Goal: Navigation & Orientation: Find specific page/section

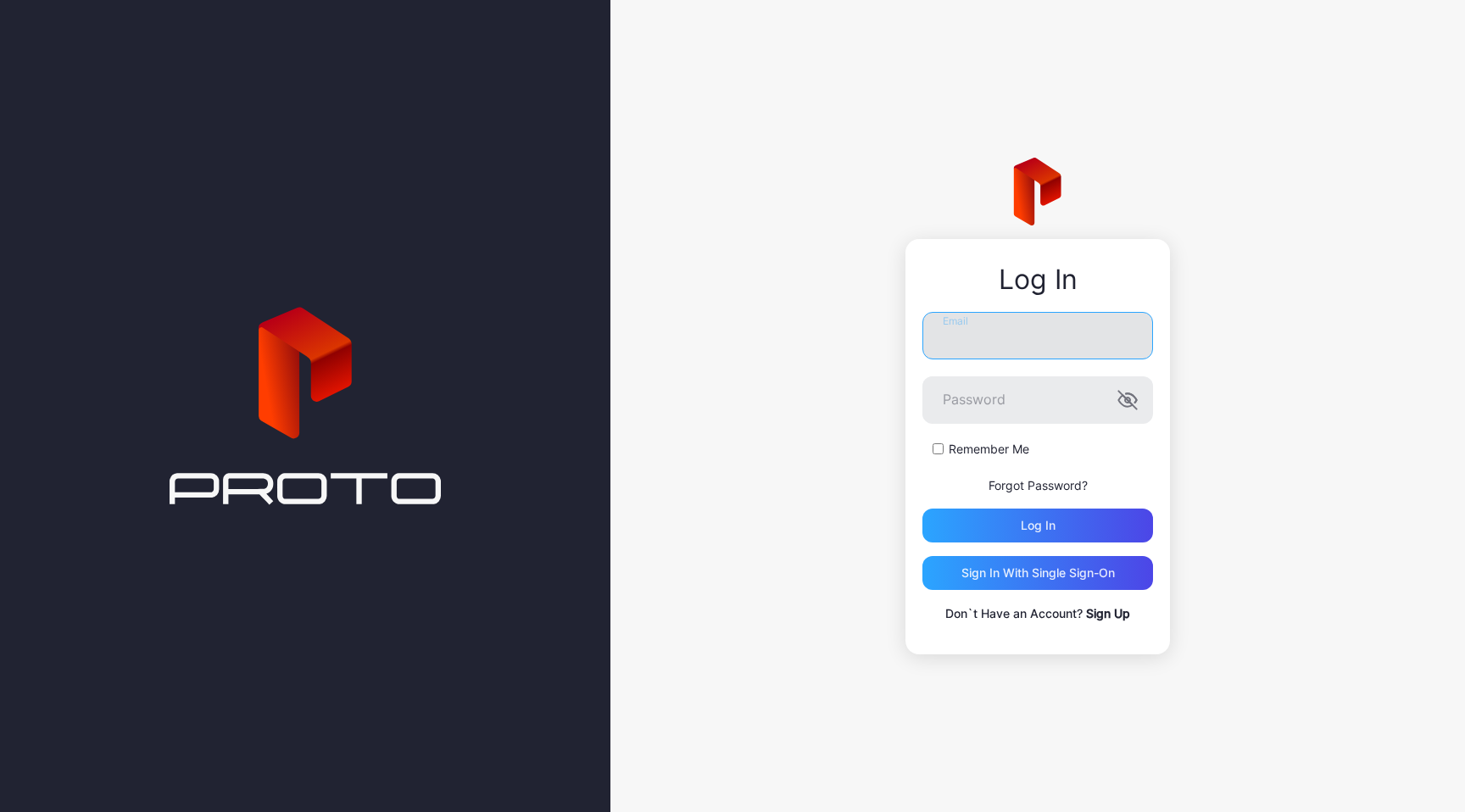
click at [1049, 334] on input "Email" at bounding box center [1038, 335] width 230 height 47
type input "**********"
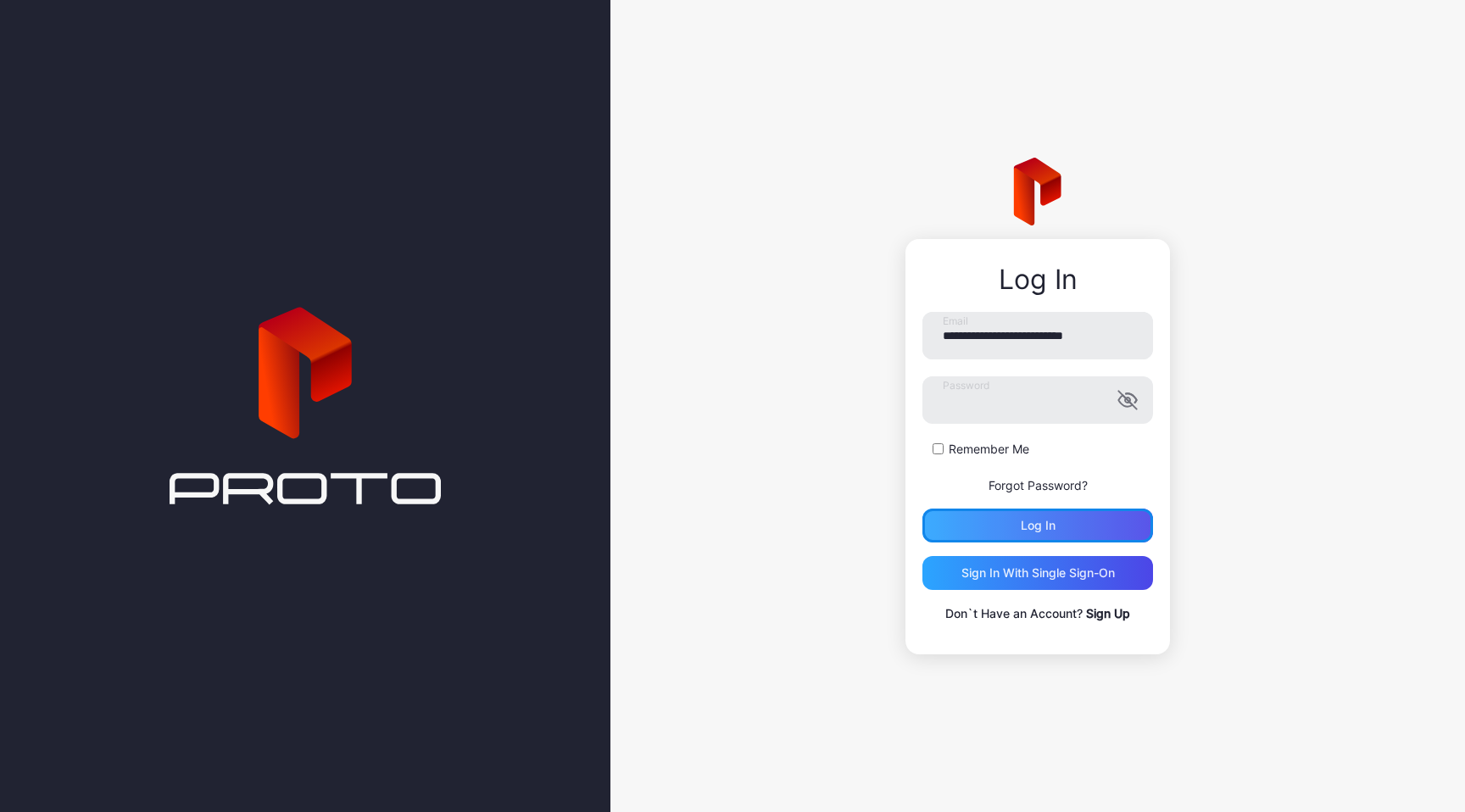
click at [1057, 532] on div "Log in" at bounding box center [1038, 525] width 230 height 34
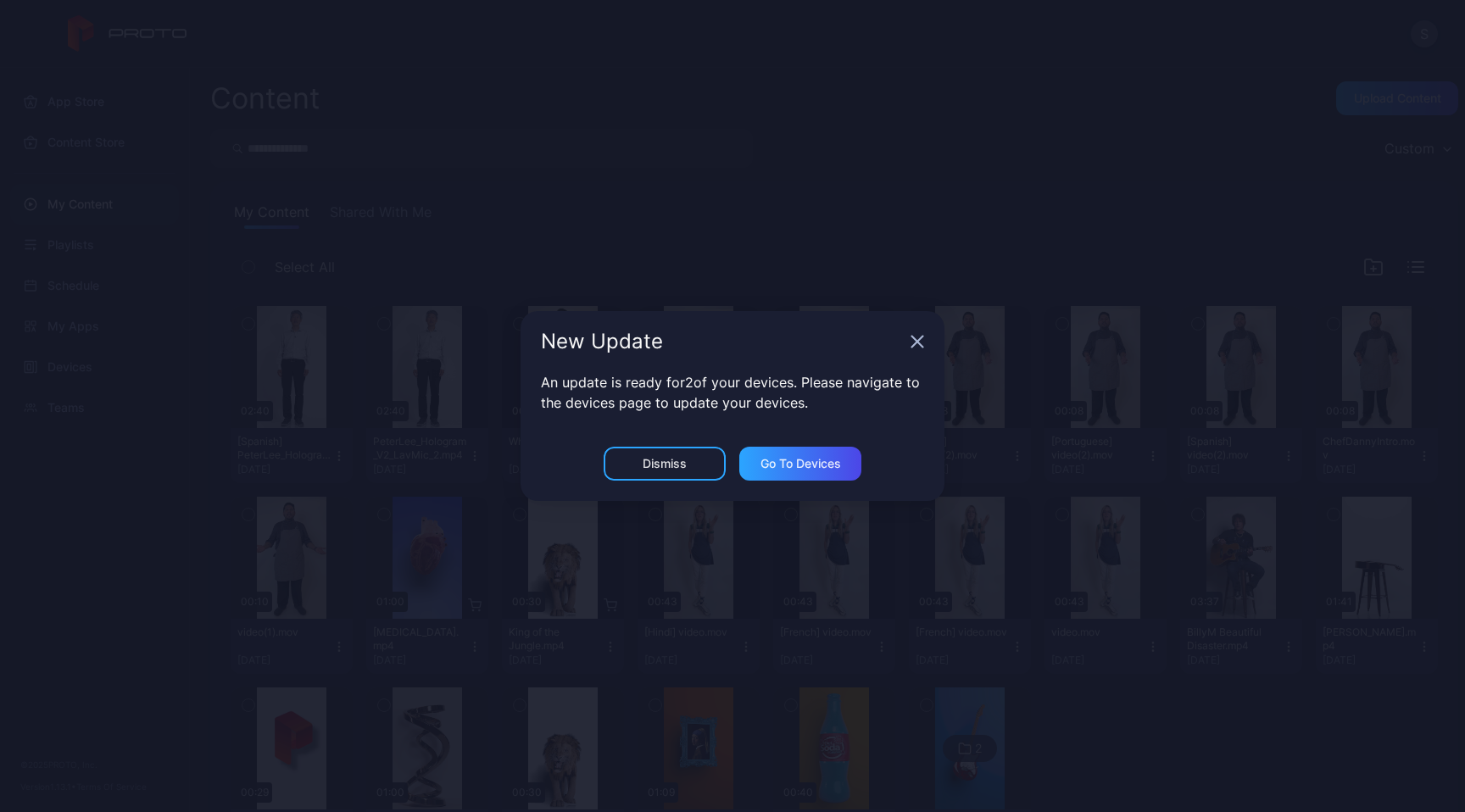
click at [913, 341] on icon "button" at bounding box center [917, 342] width 14 height 14
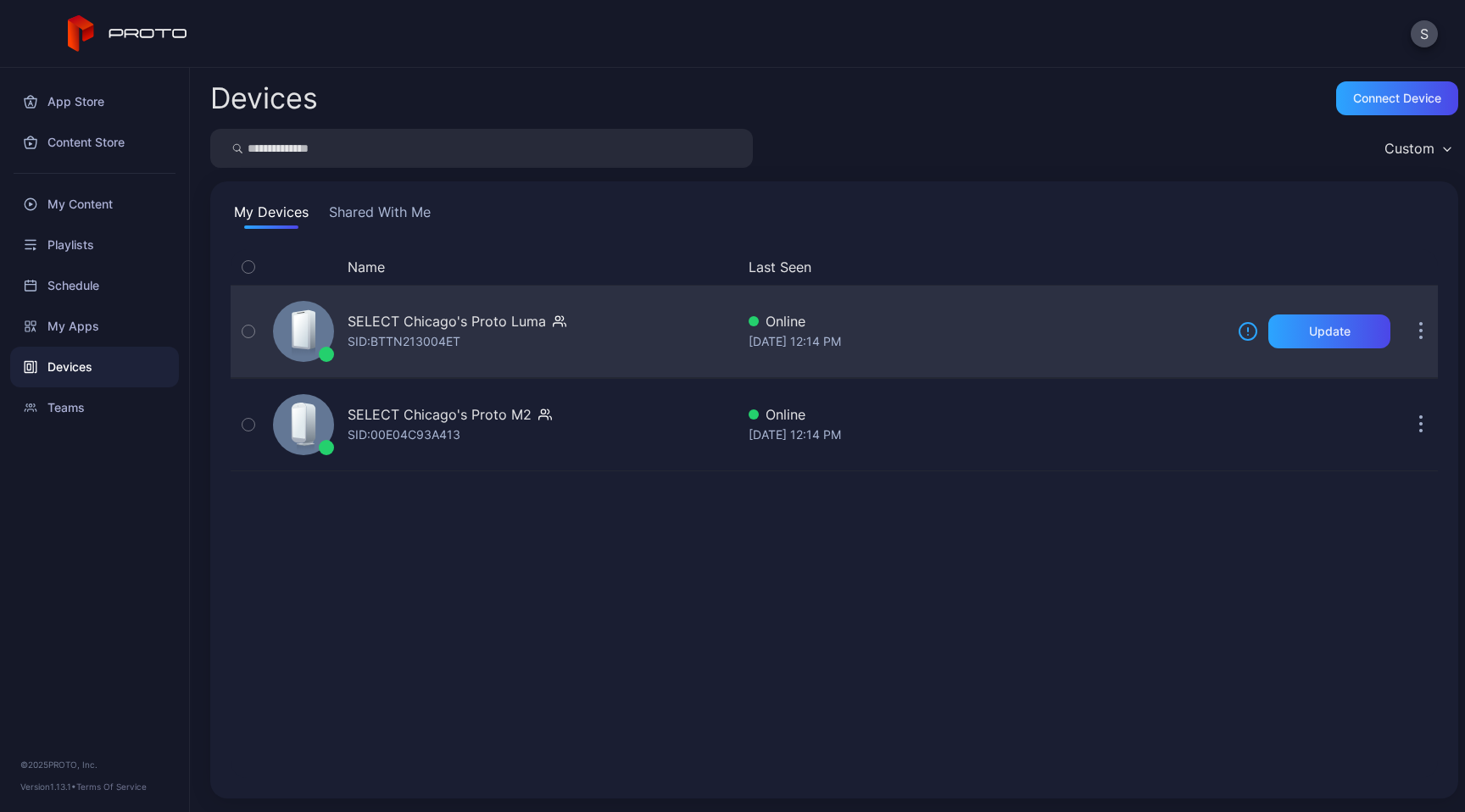
click at [1404, 327] on button "button" at bounding box center [1420, 331] width 34 height 34
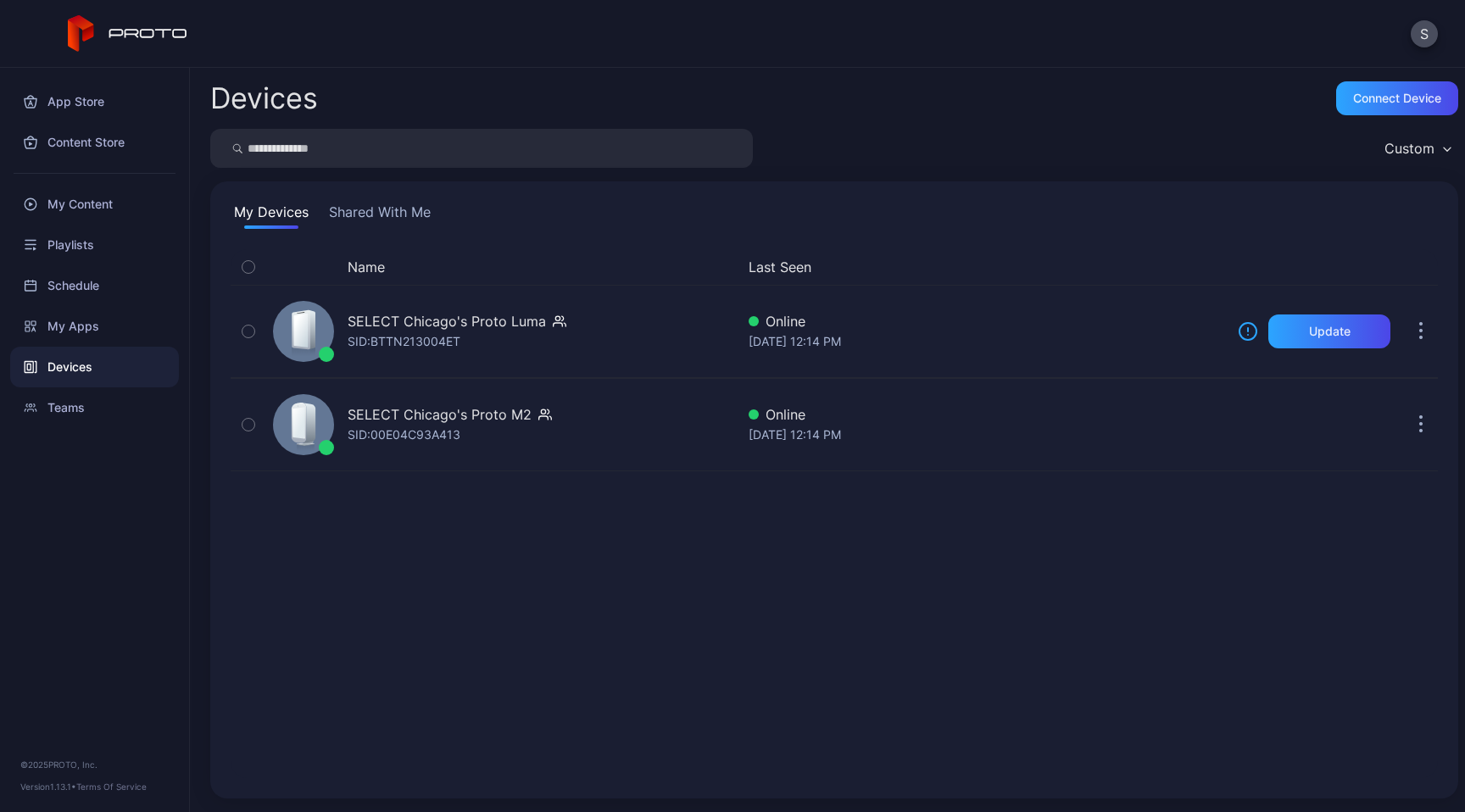
click at [965, 602] on div "Name Last Seen SELECT Chicago's Proto [PERSON_NAME]: BTTN213004ET Online [DATE]…" at bounding box center [834, 513] width 1207 height 528
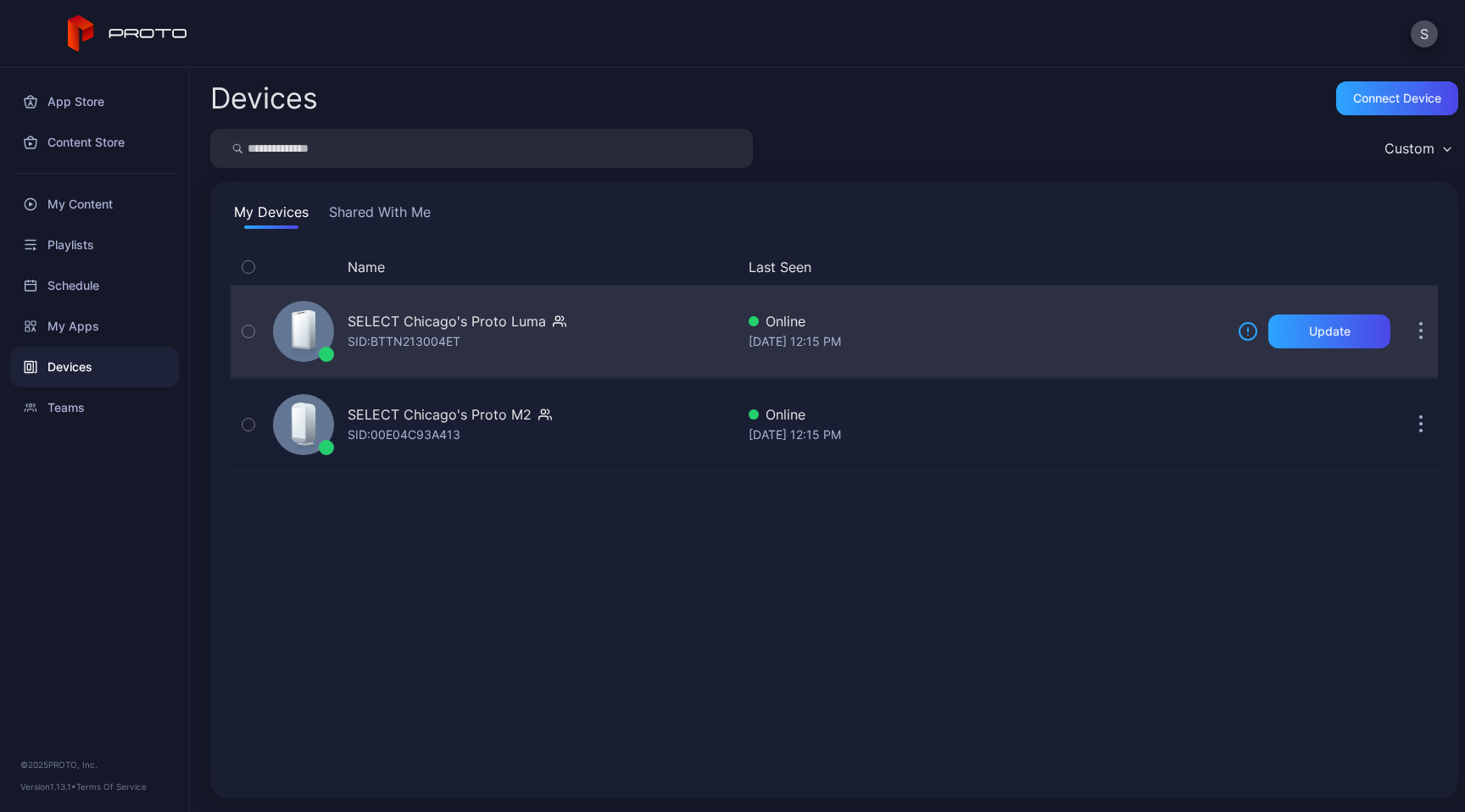
click at [1404, 334] on button "button" at bounding box center [1420, 331] width 34 height 34
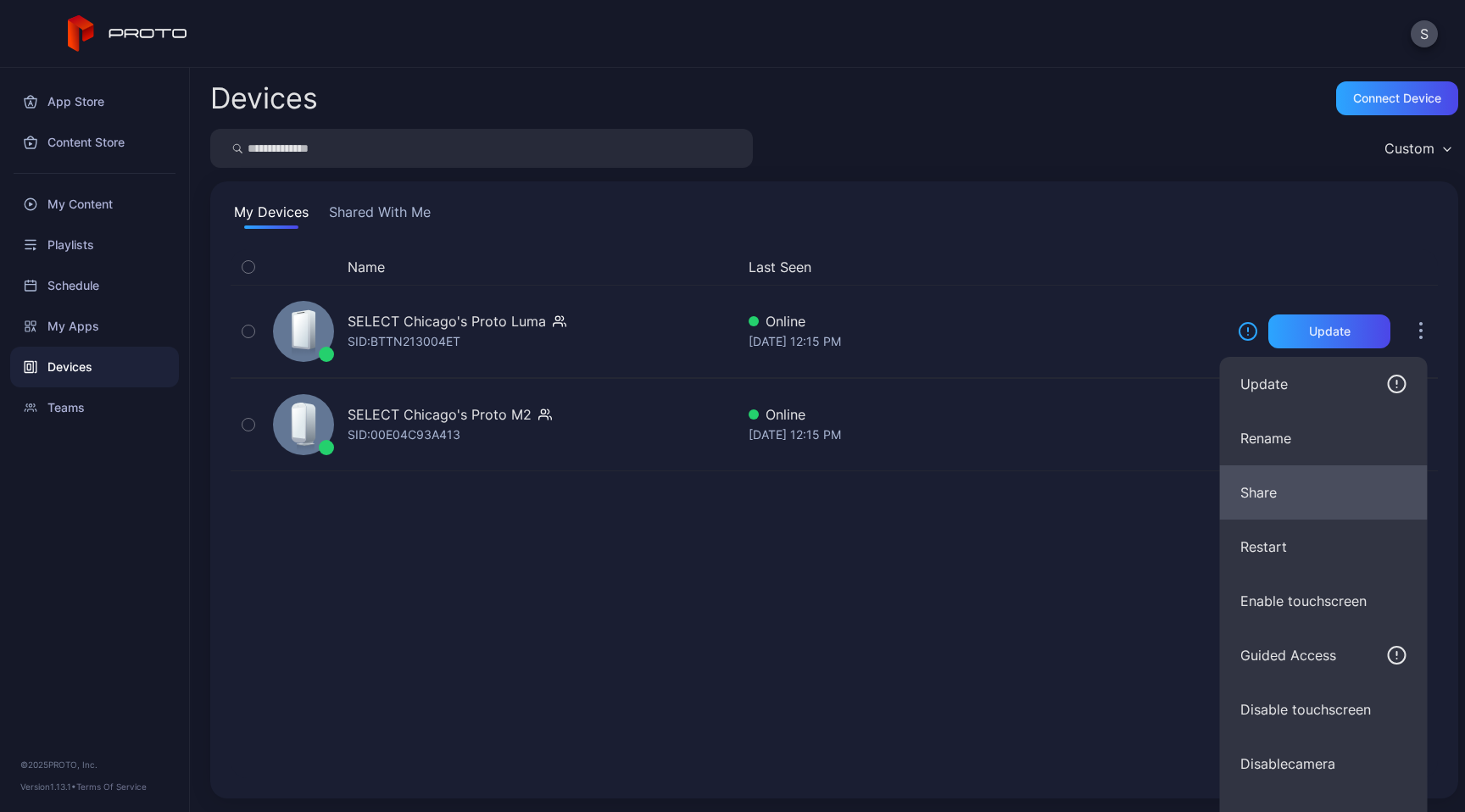
click at [1284, 492] on button "Share" at bounding box center [1324, 491] width 208 height 54
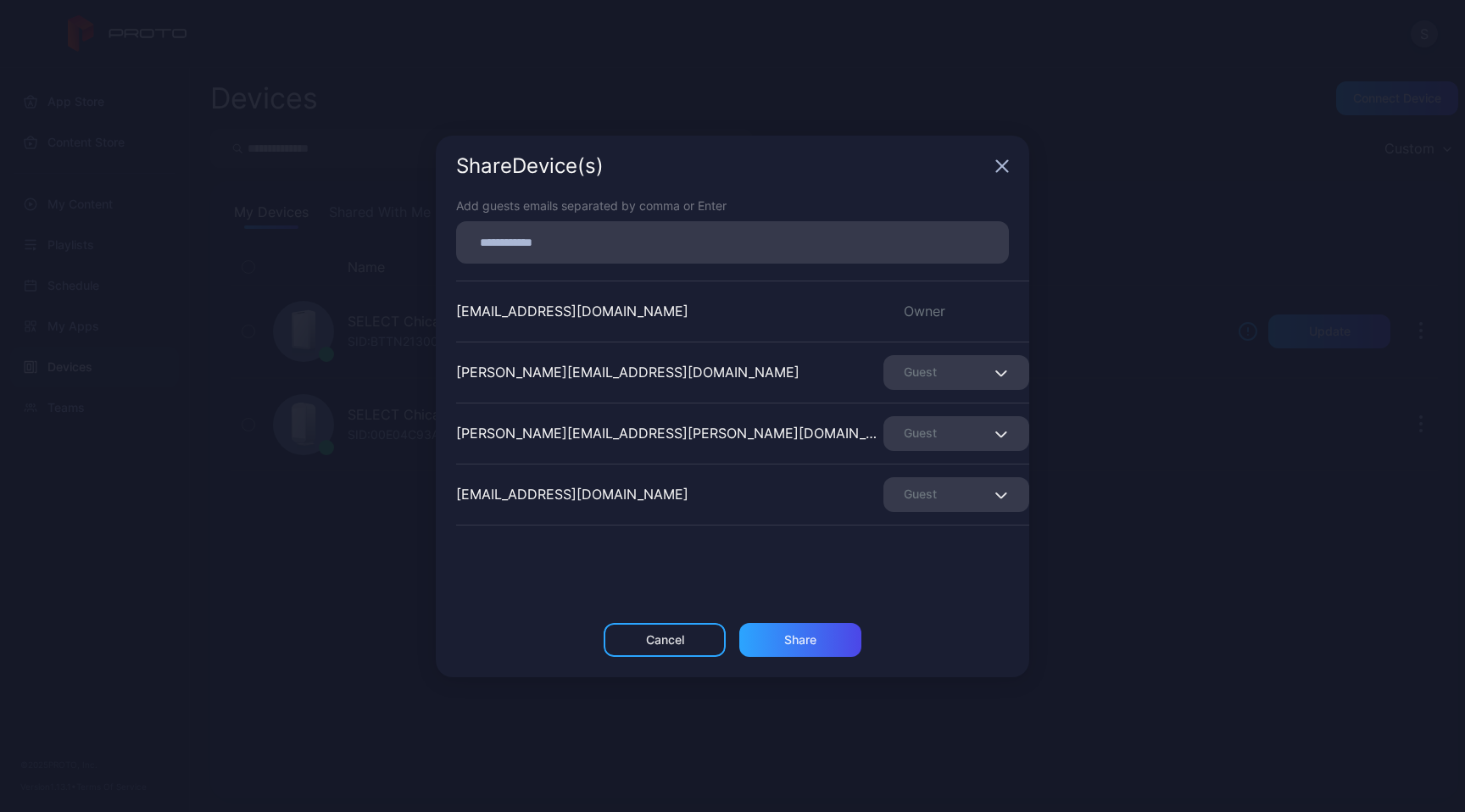
click at [1002, 163] on icon "button" at bounding box center [1002, 166] width 14 height 14
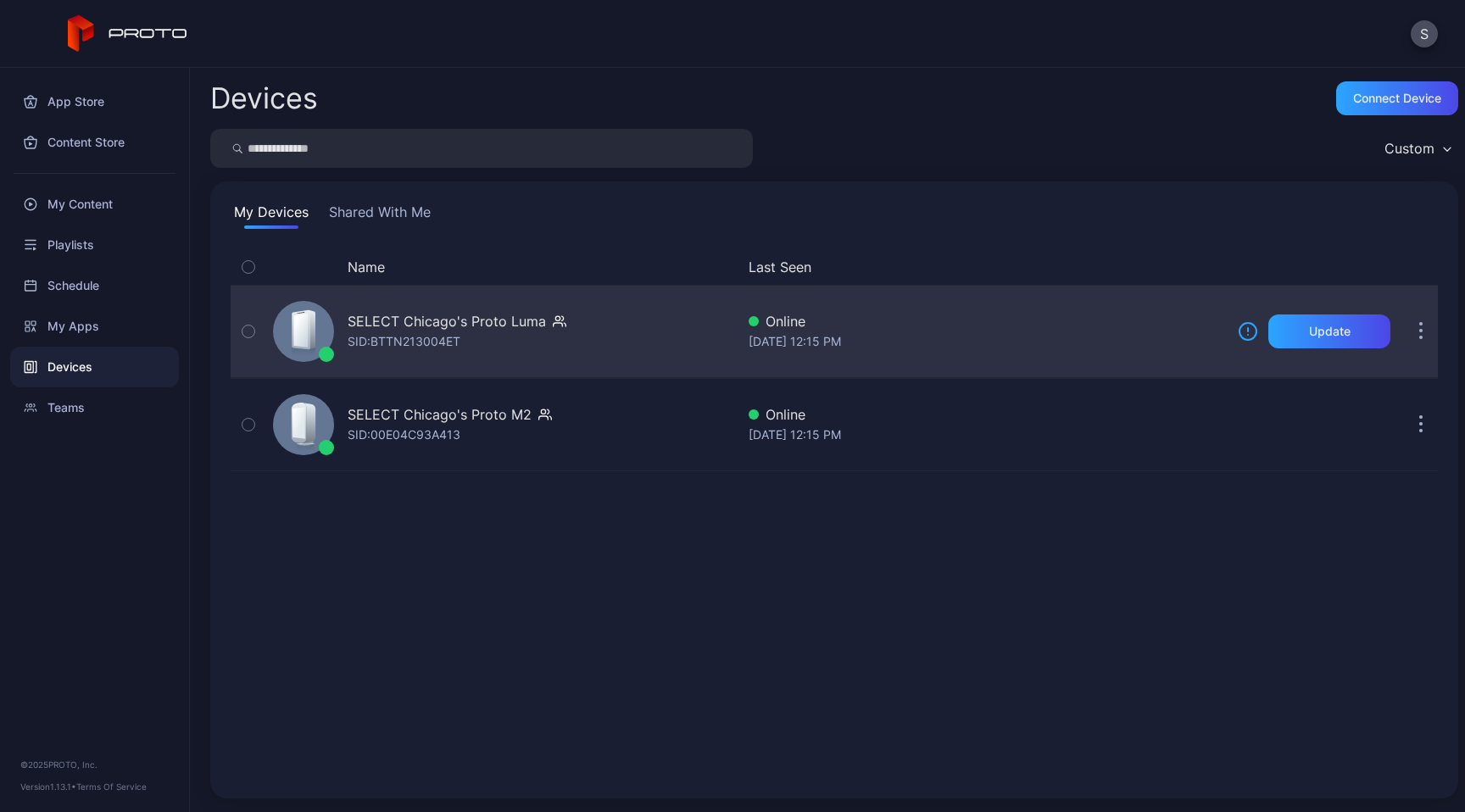
click at [1419, 334] on icon "button" at bounding box center [1421, 332] width 4 height 20
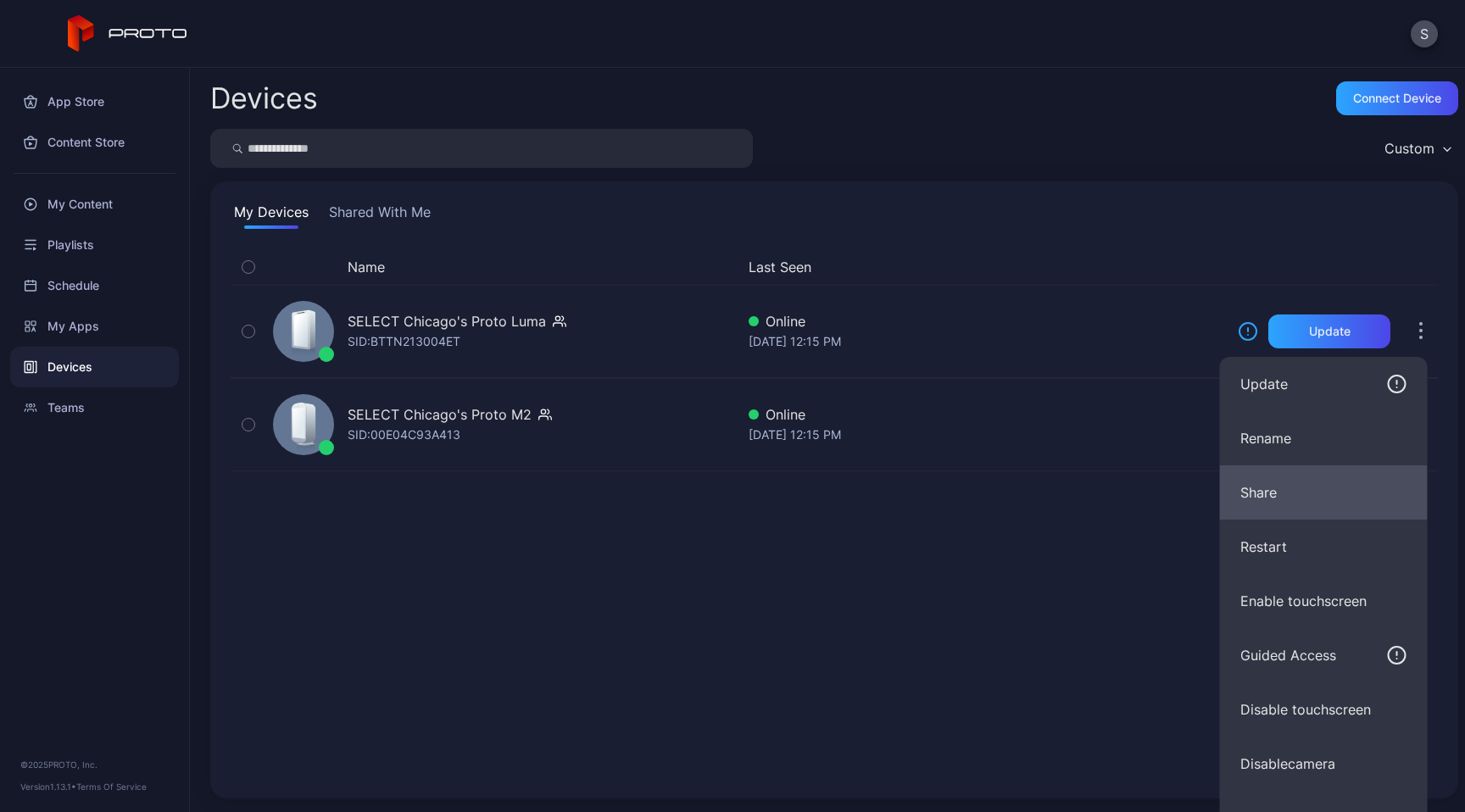
click at [1278, 493] on button "Share" at bounding box center [1324, 491] width 208 height 54
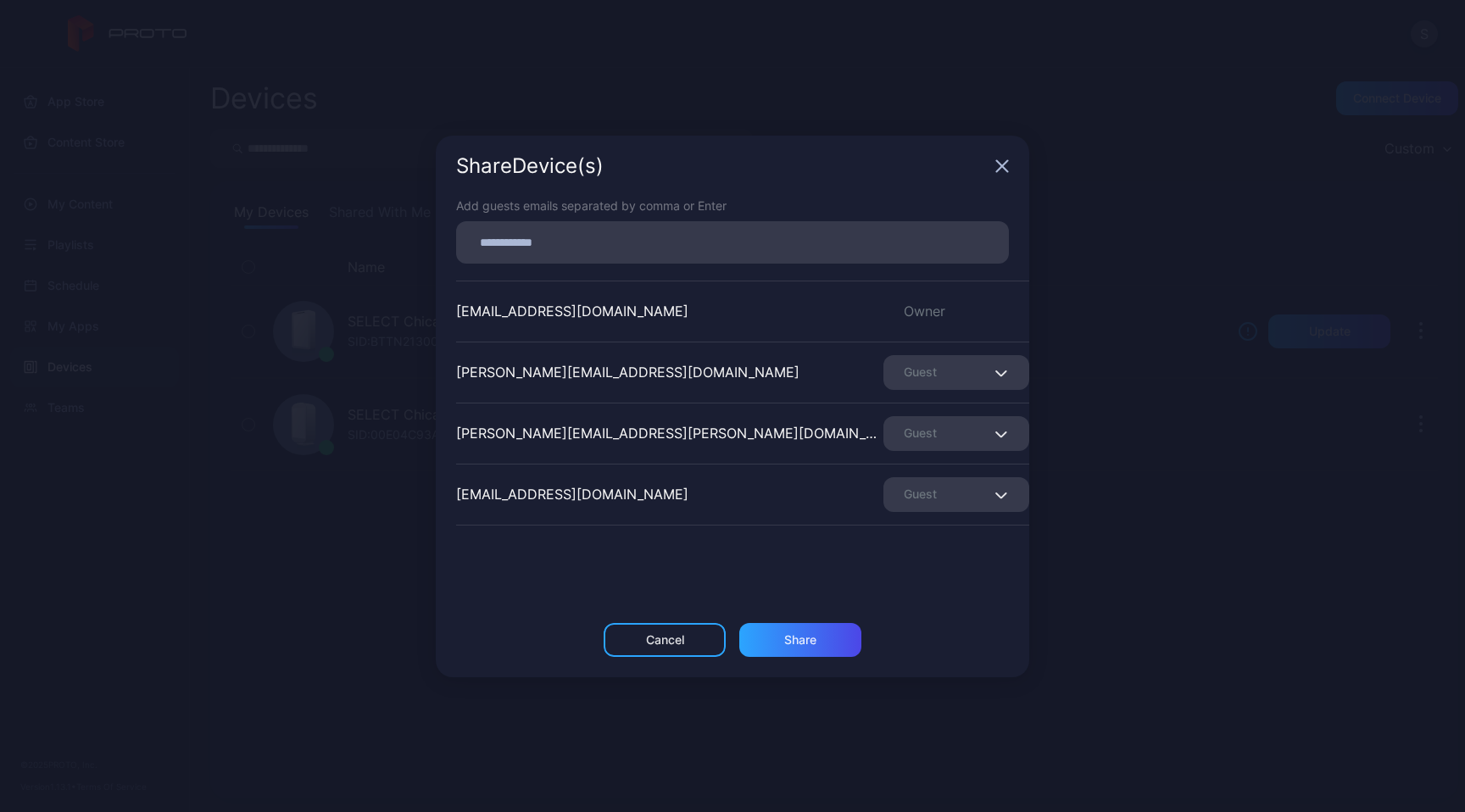
click at [648, 248] on input at bounding box center [732, 242] width 532 height 22
click at [998, 168] on div "Share Device (s)" at bounding box center [732, 166] width 593 height 61
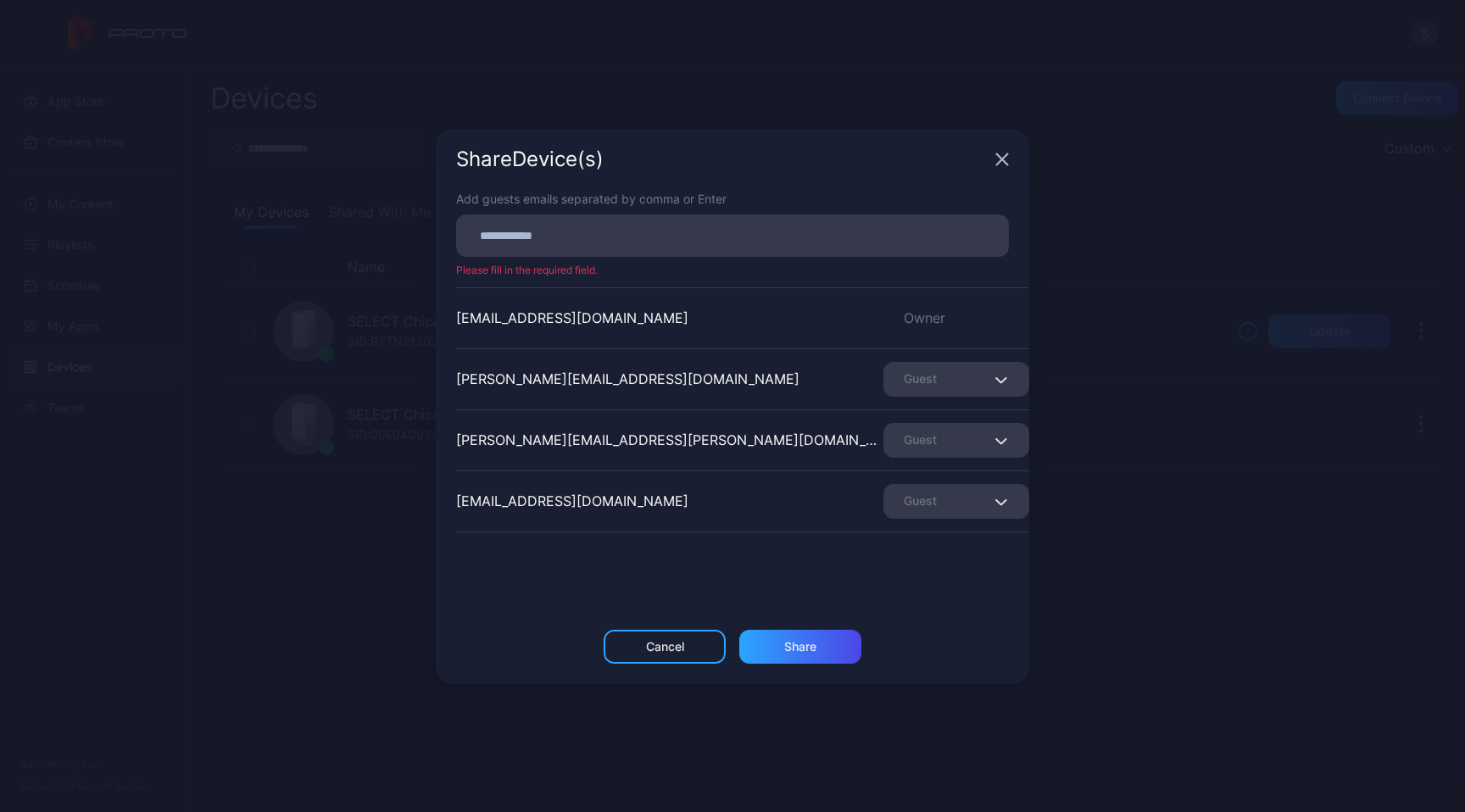
click at [1004, 157] on icon "button" at bounding box center [1002, 158] width 11 height 11
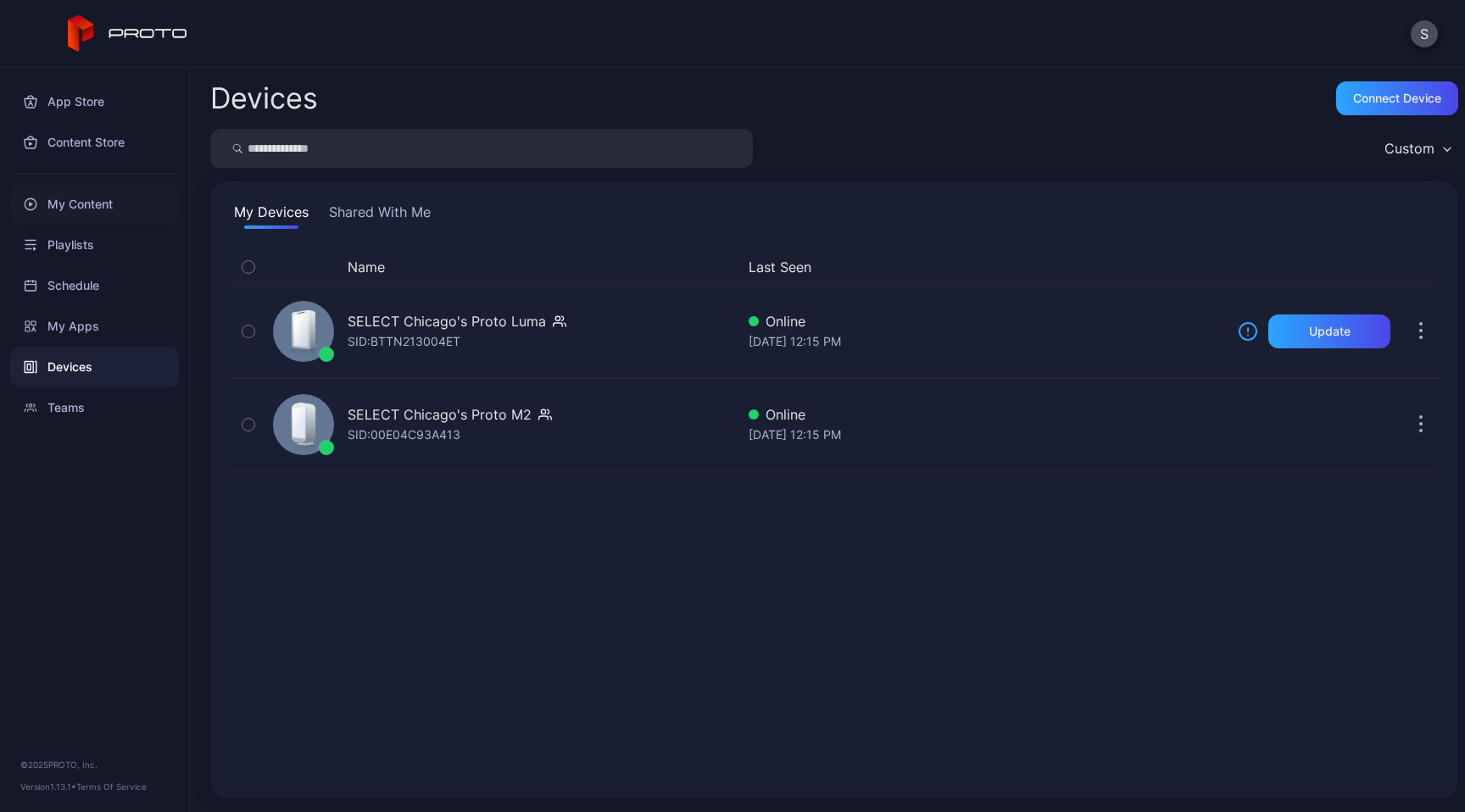
click at [91, 209] on div "My Content" at bounding box center [95, 204] width 169 height 40
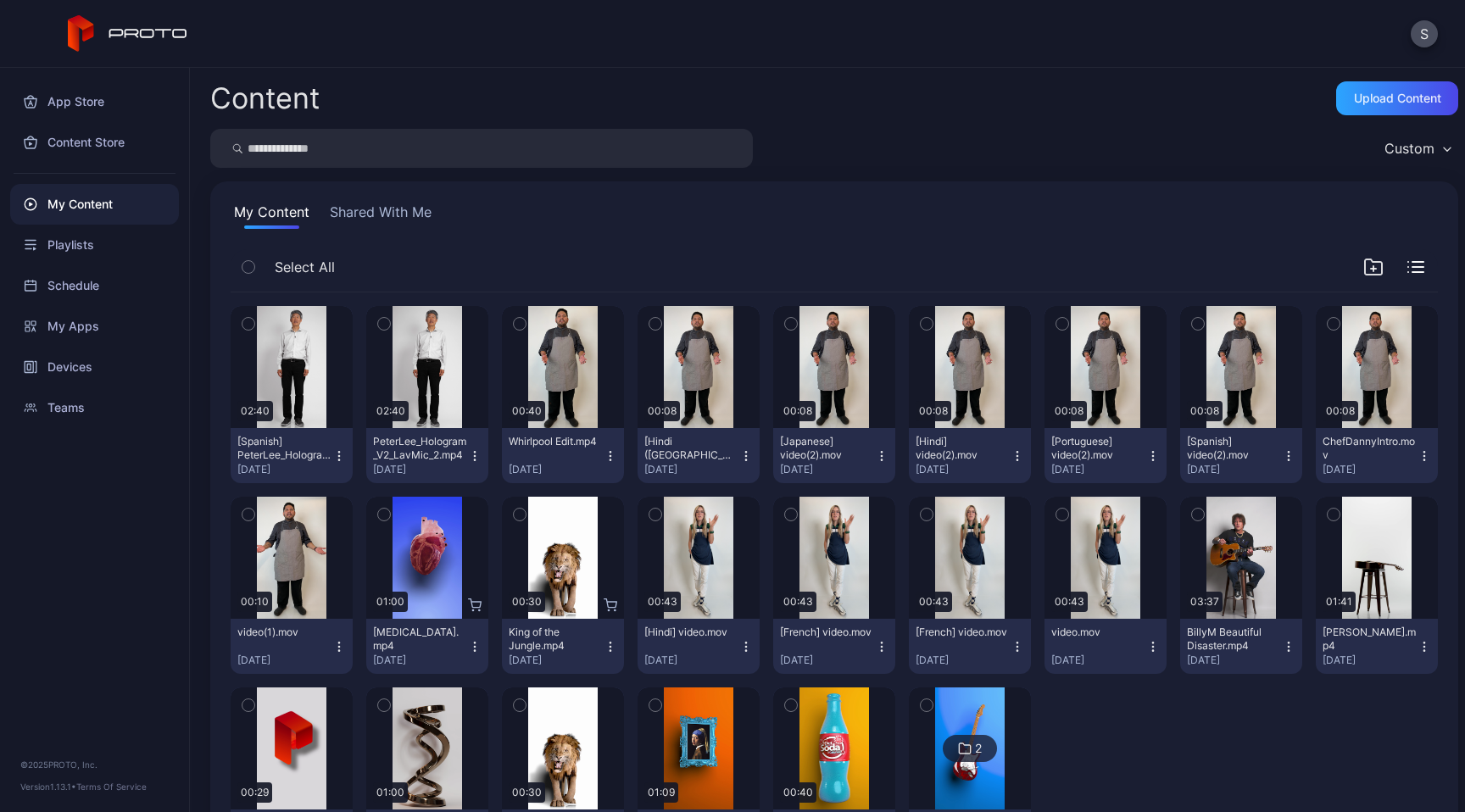
click at [906, 128] on div "Content Upload Content Custom My Content Shared With Me Select All Preview 02:4…" at bounding box center [827, 440] width 1275 height 744
click at [400, 204] on button "Shared With Me" at bounding box center [381, 216] width 108 height 27
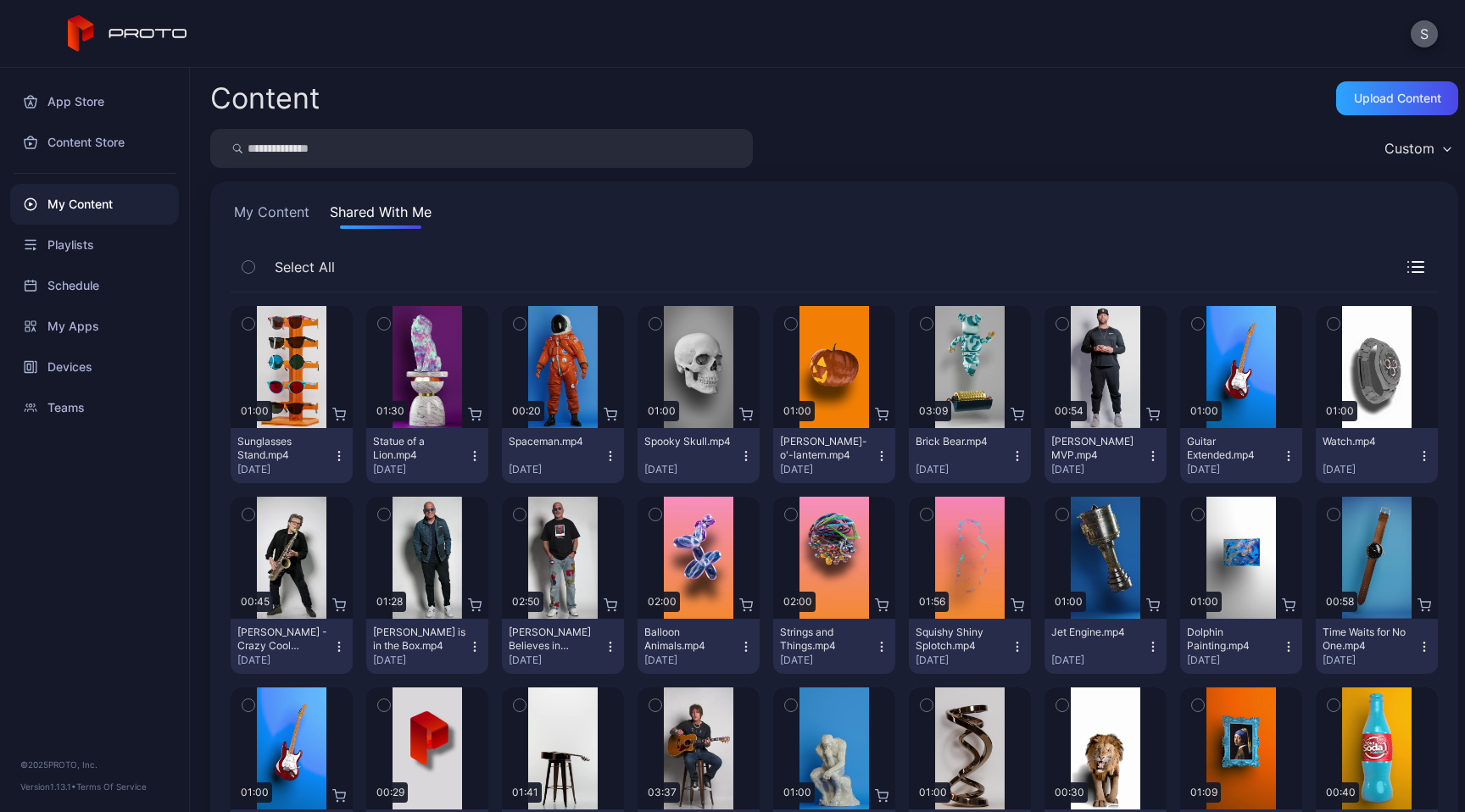
click at [1422, 40] on button "S" at bounding box center [1425, 34] width 28 height 27
click at [1151, 44] on div "S" at bounding box center [732, 34] width 1465 height 68
click at [89, 327] on div "My Apps" at bounding box center [95, 326] width 169 height 40
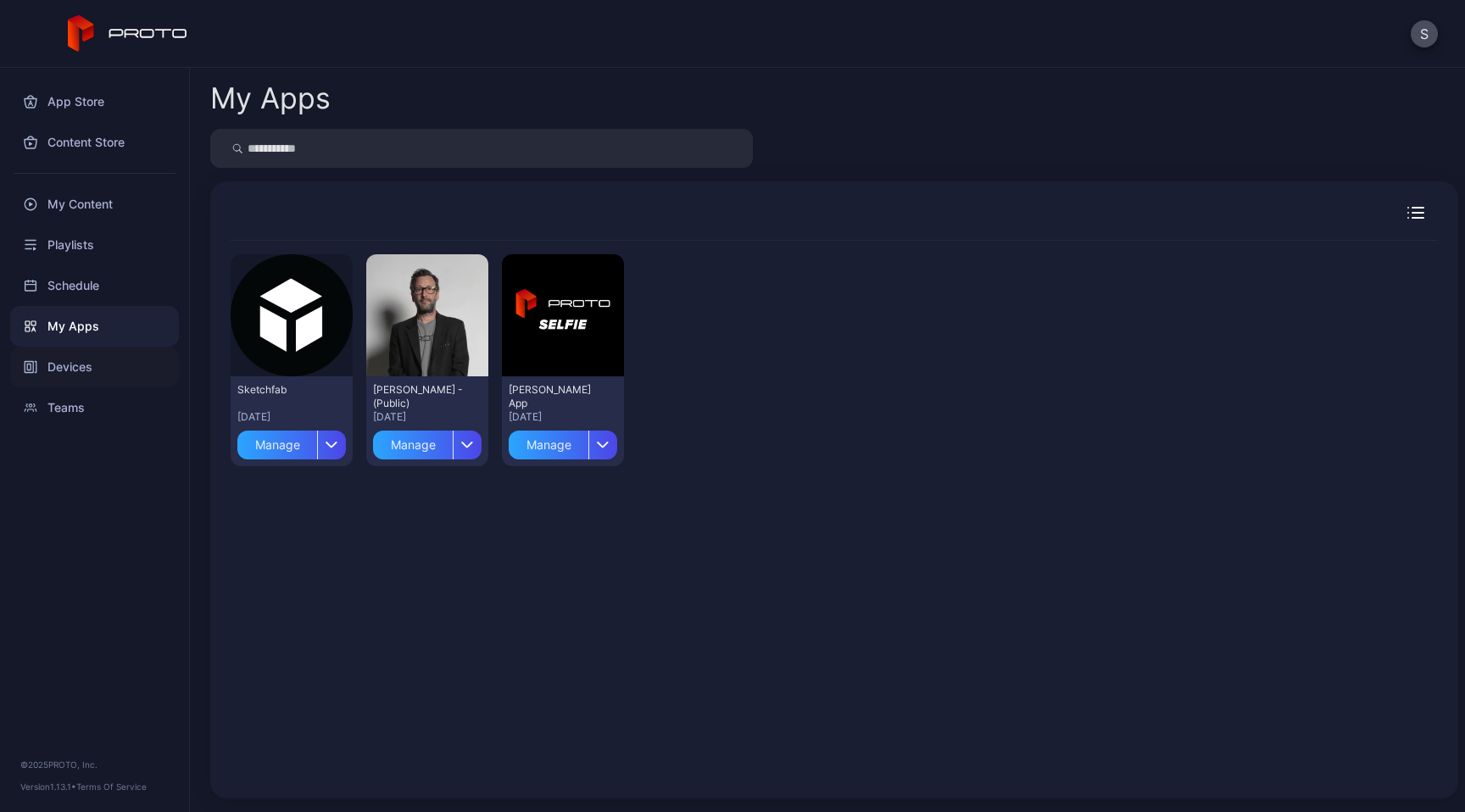
click at [88, 370] on div "Devices" at bounding box center [95, 366] width 169 height 40
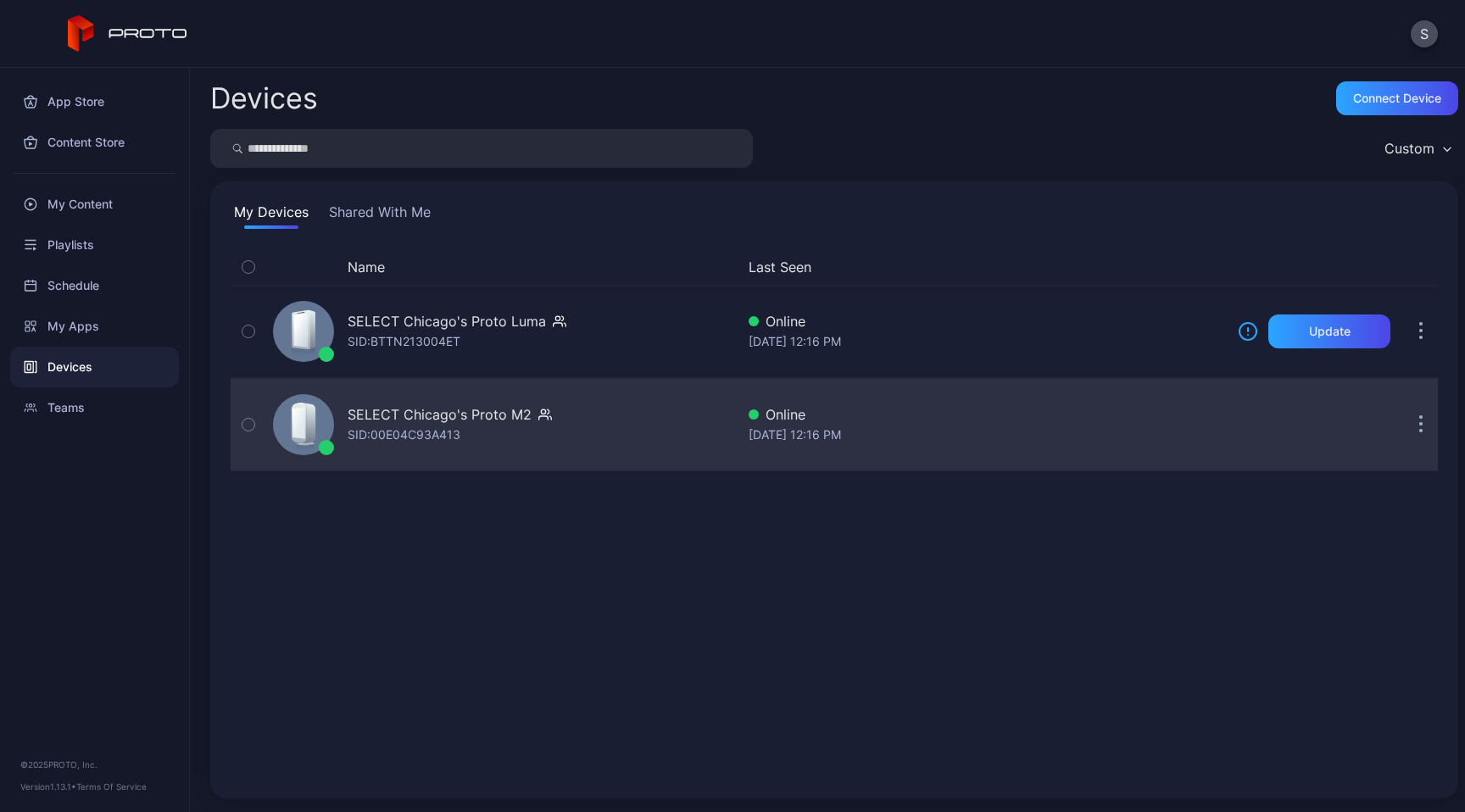
click at [463, 418] on div "SELECT Chicago's Proto M2" at bounding box center [439, 414] width 184 height 21
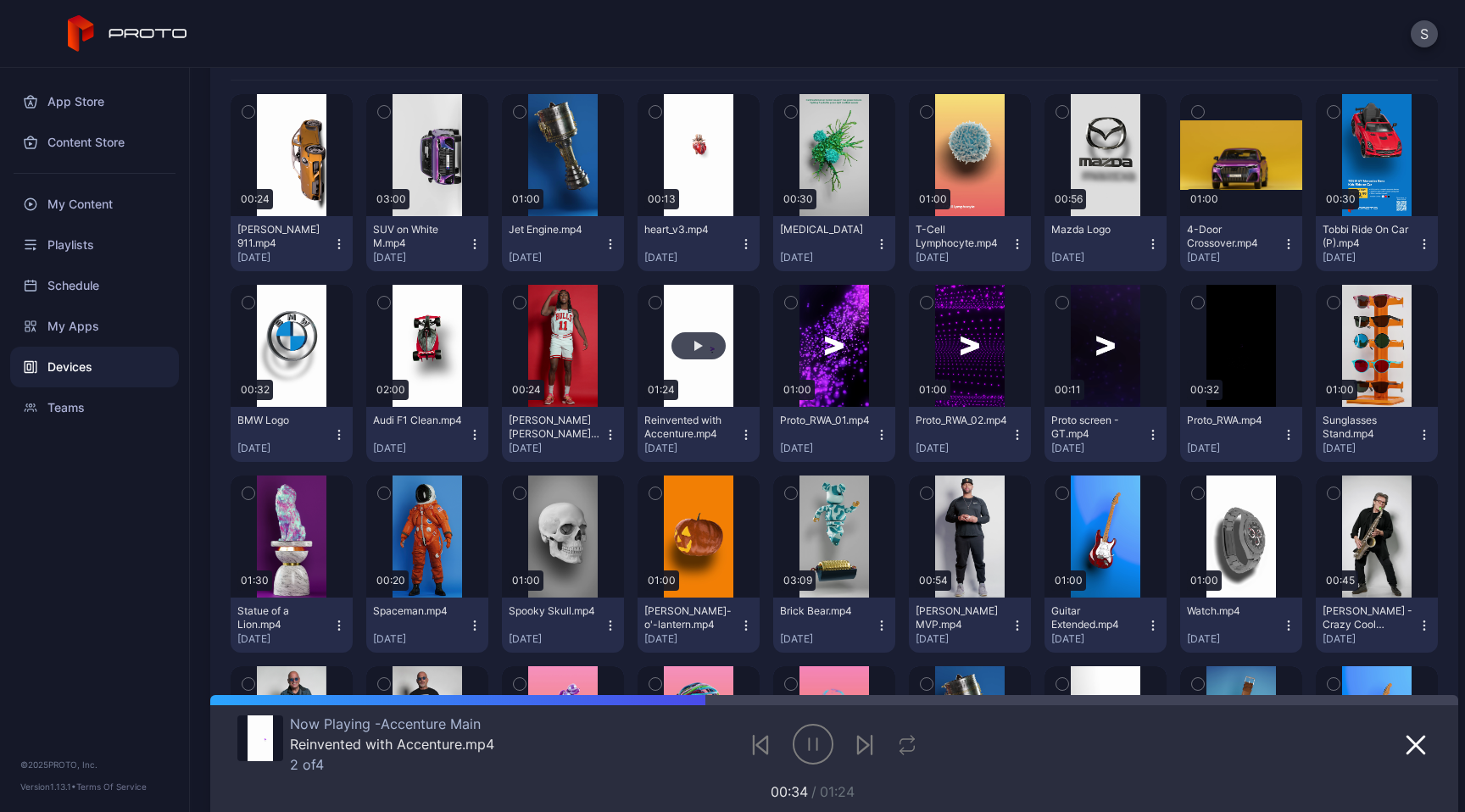
scroll to position [329, 0]
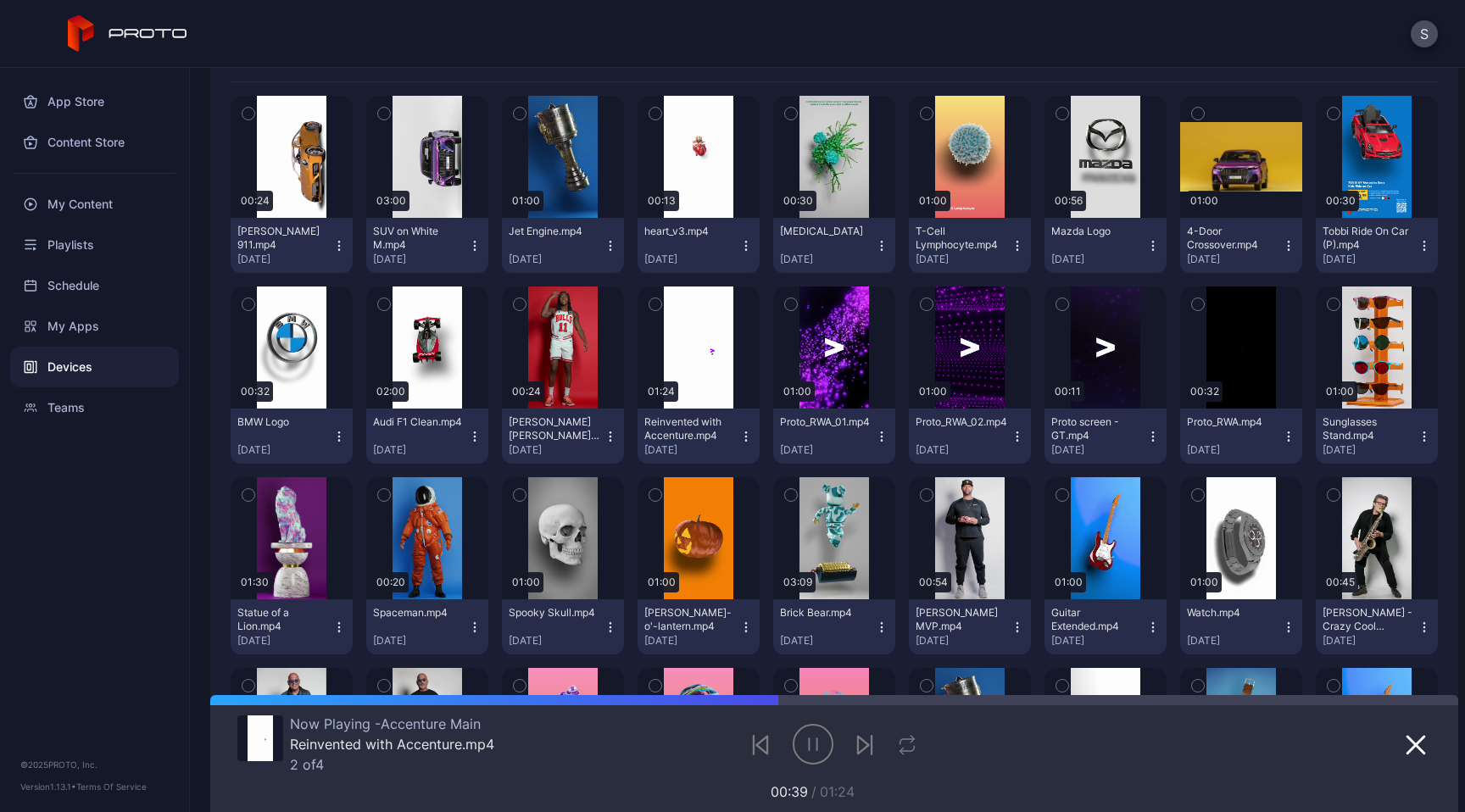
click at [940, 40] on div "S" at bounding box center [732, 34] width 1465 height 68
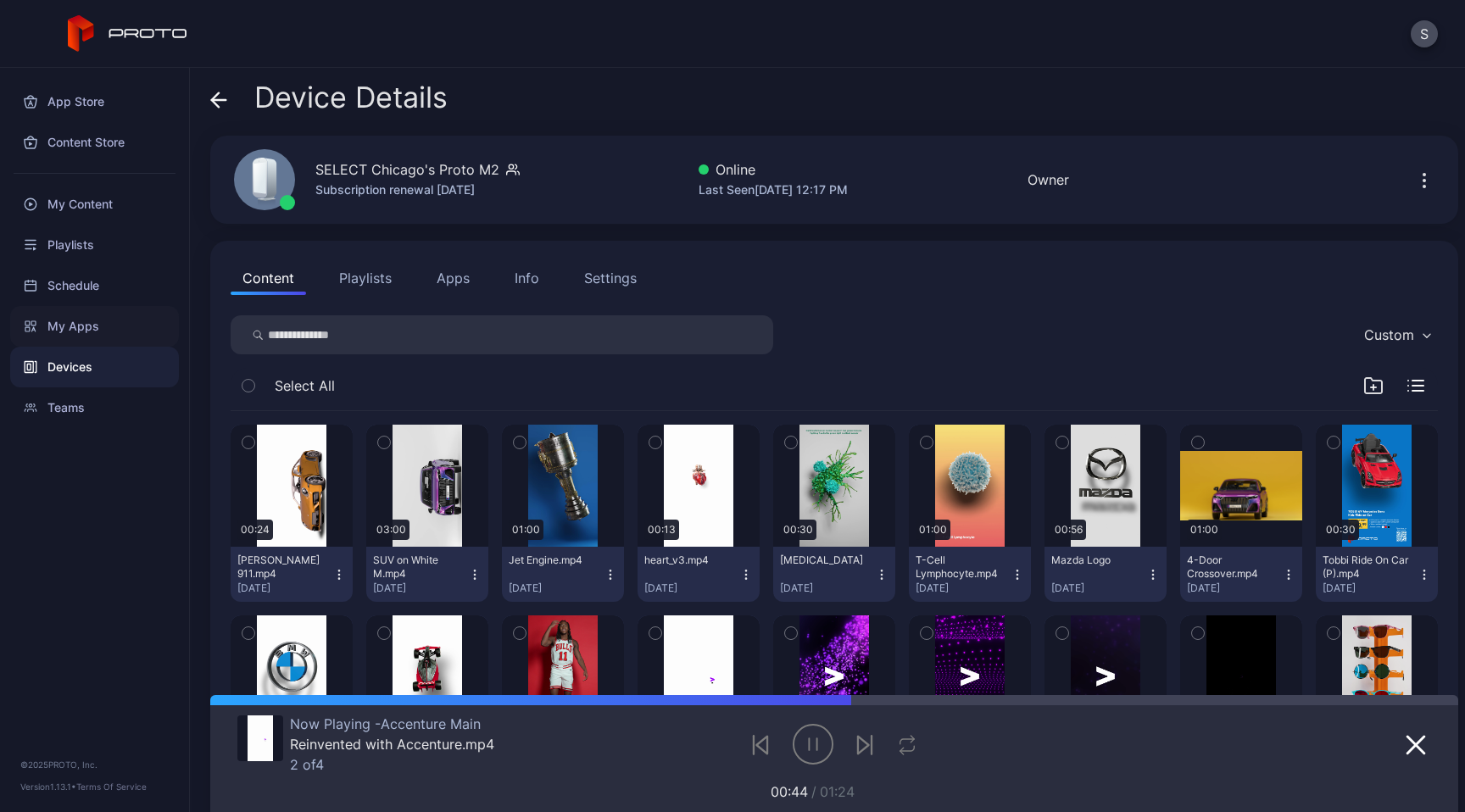
click at [83, 326] on div "My Apps" at bounding box center [95, 326] width 169 height 40
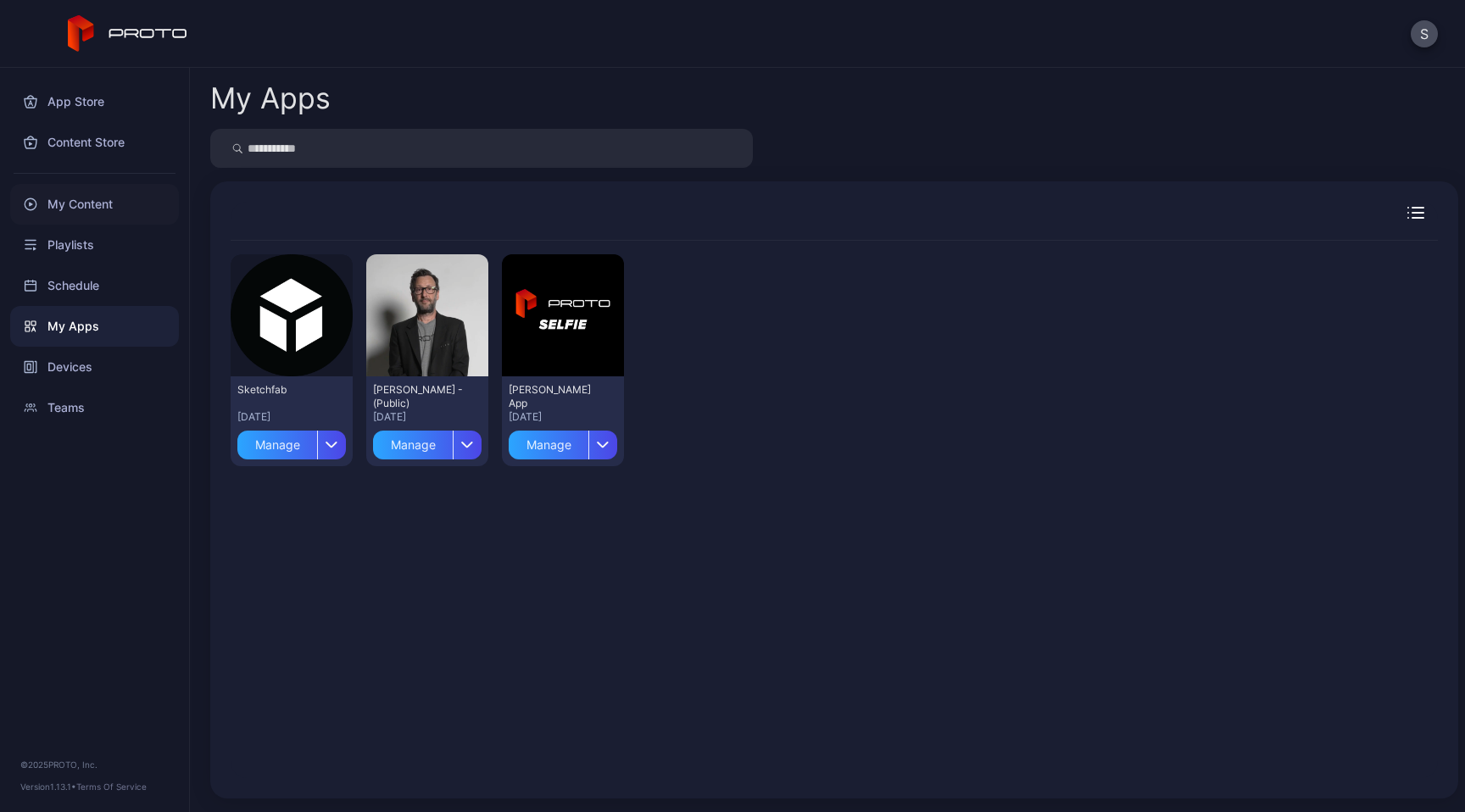
click at [85, 209] on div "My Content" at bounding box center [95, 204] width 169 height 40
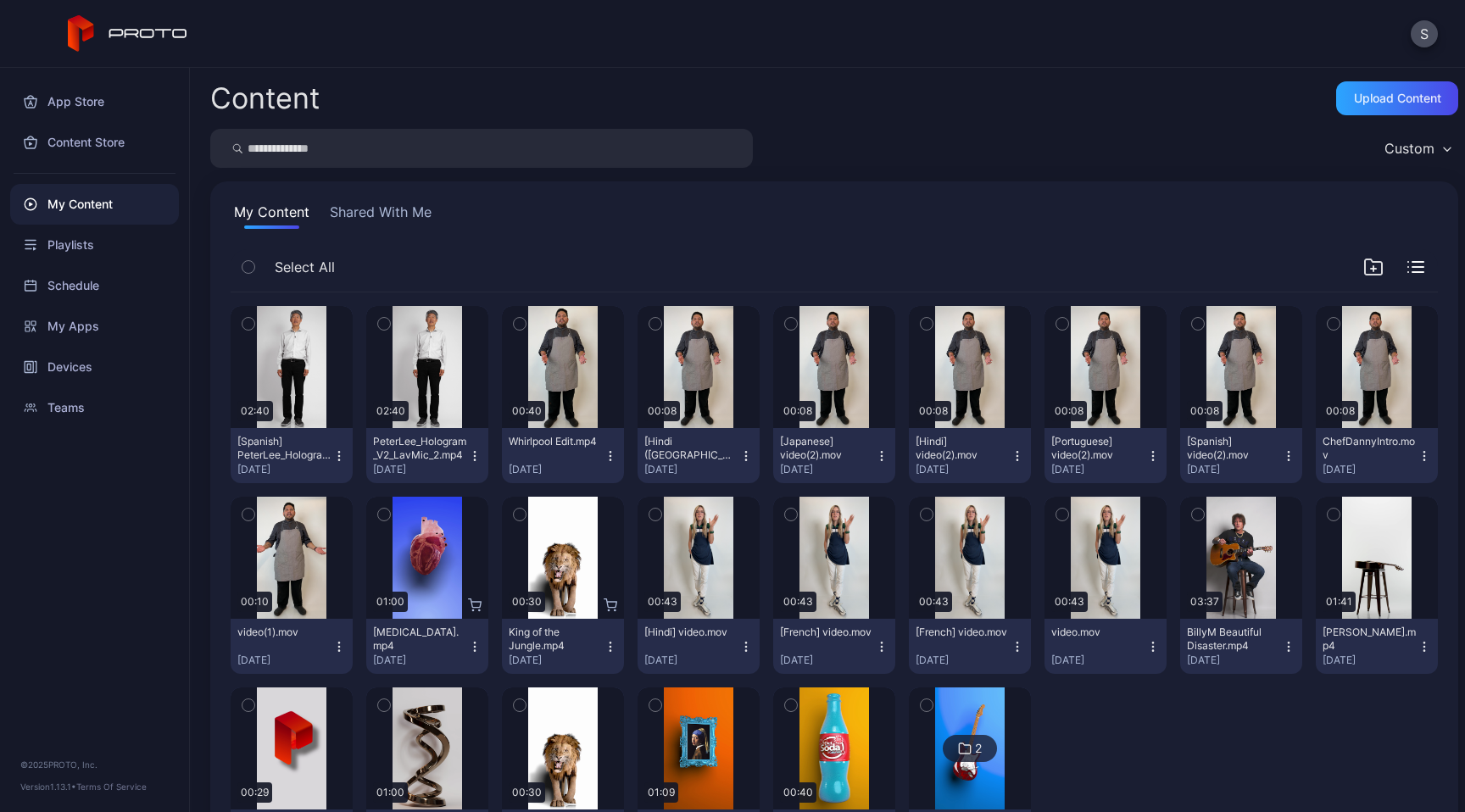
click at [987, 128] on div "Content Upload Content Custom My Content Shared With Me Select All Preview 02:4…" at bounding box center [827, 440] width 1275 height 744
